Goal: Subscribe to service/newsletter

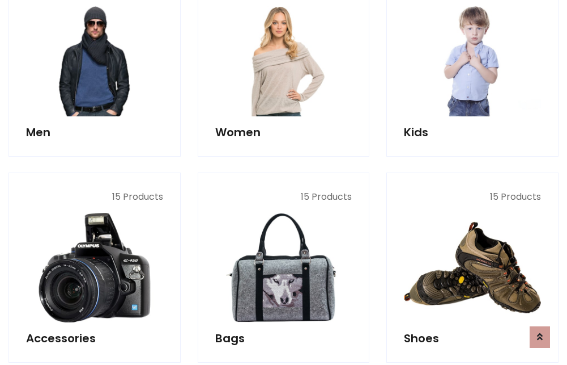
scroll to position [823, 0]
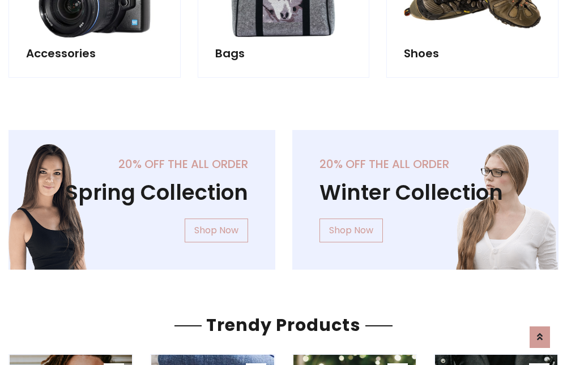
click at [284, 195] on div "20% off the all order Winter Collection Shop Now" at bounding box center [426, 209] width 284 height 158
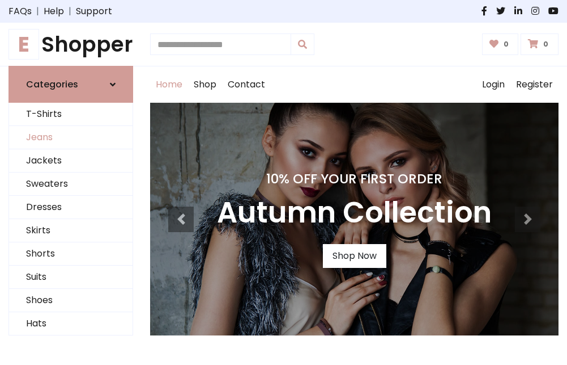
click at [71, 138] on link "Jeans" at bounding box center [71, 137] width 124 height 23
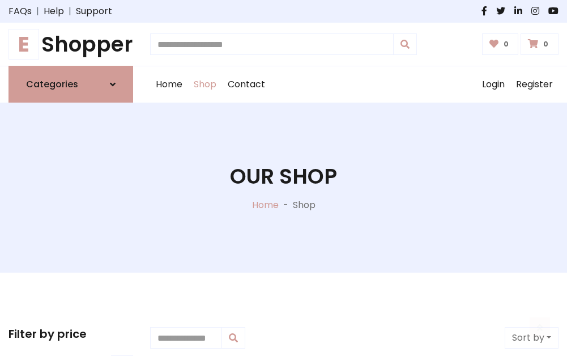
scroll to position [358, 0]
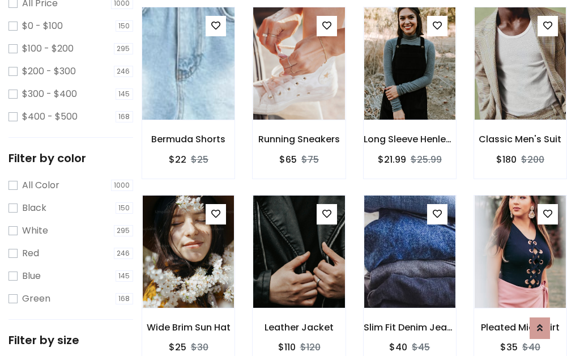
click at [188, 88] on img at bounding box center [188, 63] width 109 height 272
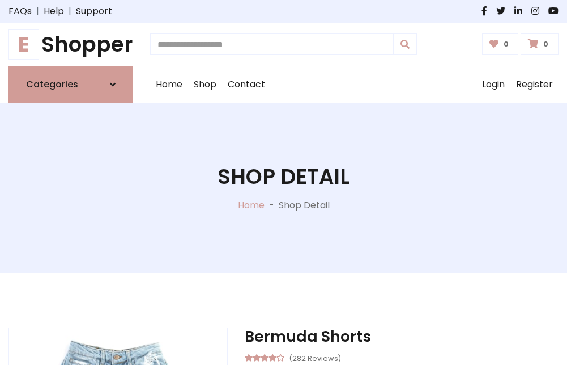
scroll to position [122, 0]
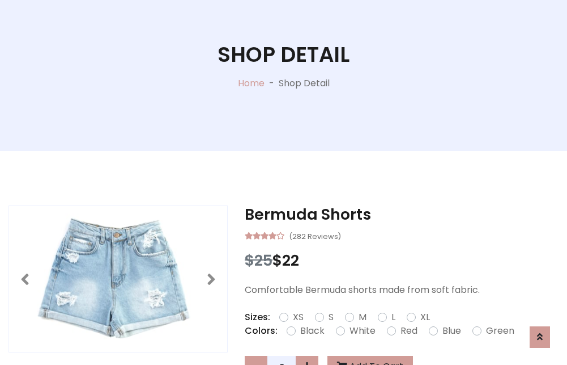
click at [408, 331] on label "Red" at bounding box center [409, 331] width 17 height 14
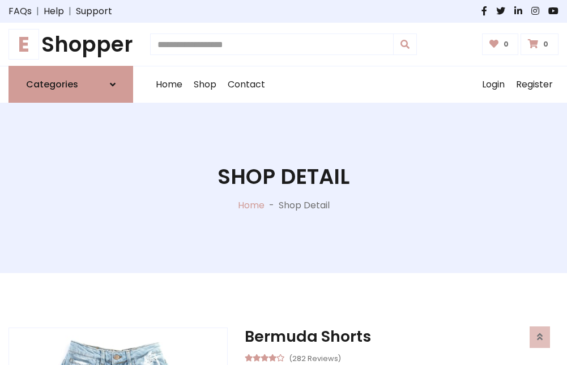
scroll to position [122, 0]
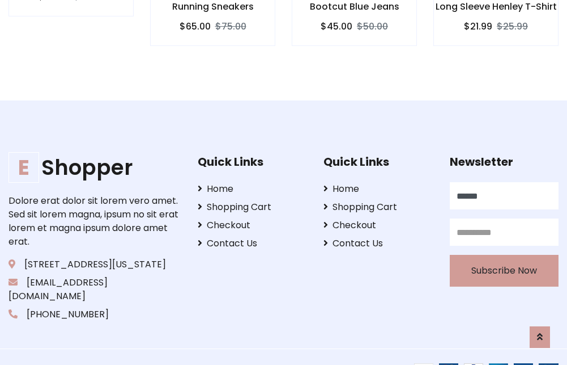
type input "******"
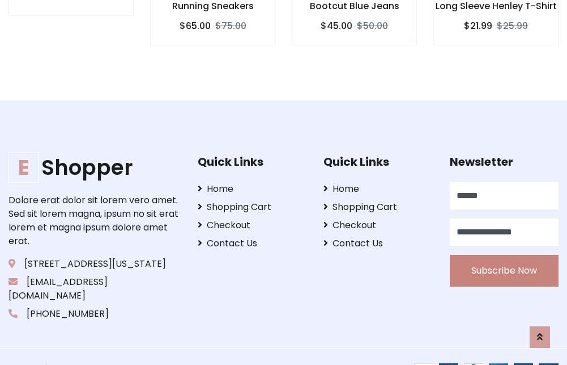
type input "**********"
click at [504, 257] on button "Subscribe Now" at bounding box center [504, 271] width 109 height 32
